Goal: Information Seeking & Learning: Check status

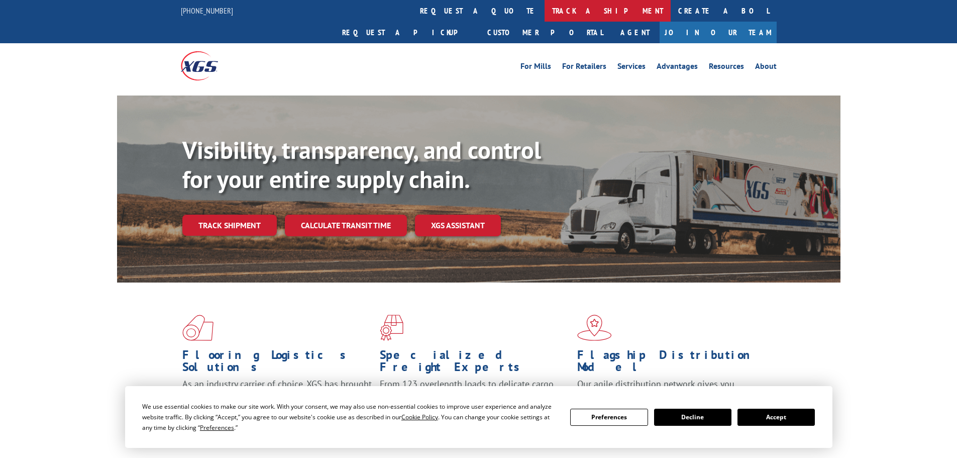
click at [544, 13] on link "track a shipment" at bounding box center [607, 11] width 126 height 22
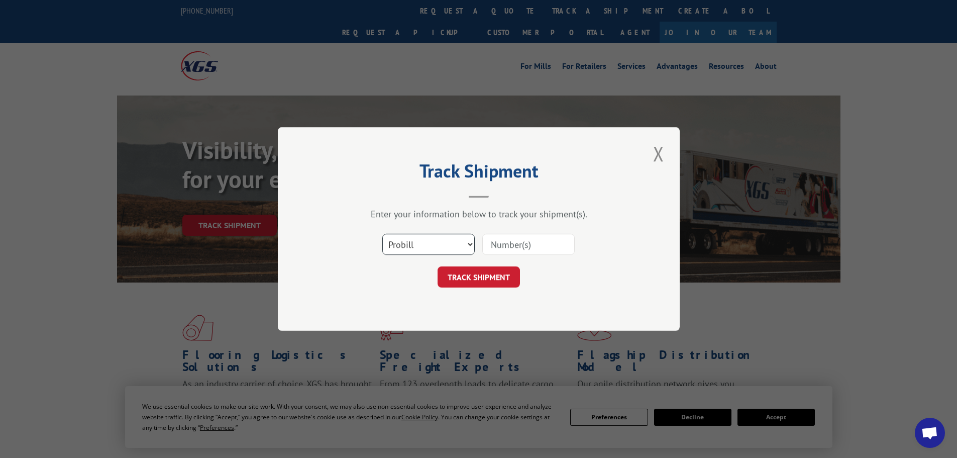
click at [437, 240] on select "Select category... Probill BOL PO" at bounding box center [428, 244] width 92 height 21
select select "po"
click at [382, 234] on select "Select category... Probill BOL PO" at bounding box center [428, 244] width 92 height 21
click at [493, 245] on input at bounding box center [528, 244] width 92 height 21
paste input "15530450"
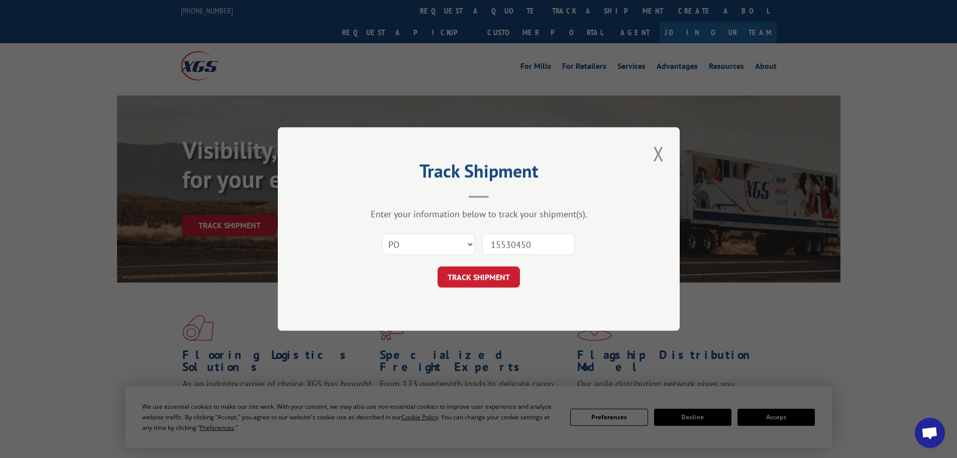
type input "15530450"
click at [437, 266] on button "TRACK SHIPMENT" at bounding box center [478, 276] width 82 height 21
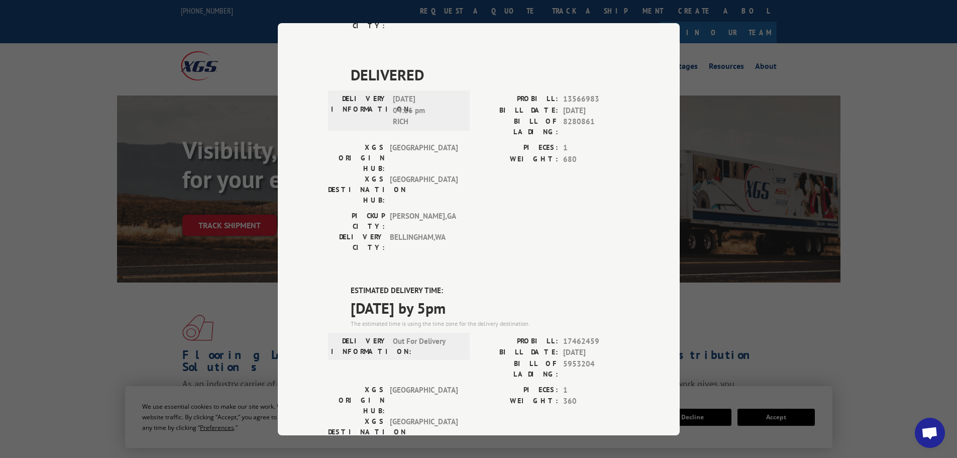
scroll to position [201, 0]
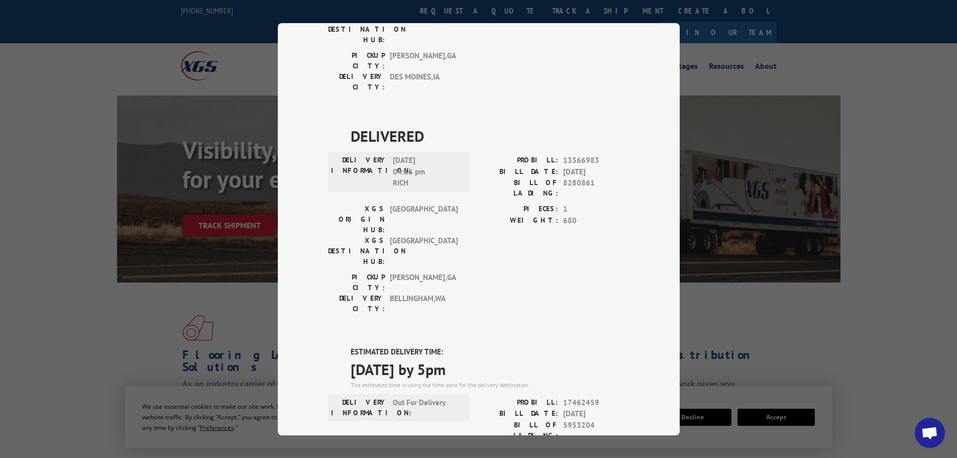
click at [764, 129] on div "Track Shipment DELIVERED DELIVERY INFORMATION: [DATE] 01:00 pm [PERSON_NAME]: 1…" at bounding box center [478, 229] width 957 height 458
click at [811, 37] on div "Track Shipment DELIVERED DELIVERY INFORMATION: [DATE] 01:00 pm [PERSON_NAME]: 1…" at bounding box center [478, 229] width 957 height 458
